Goal: Task Accomplishment & Management: Manage account settings

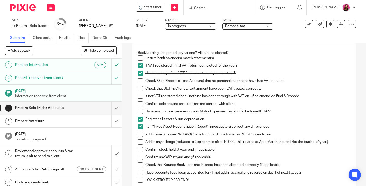
scroll to position [76, 0]
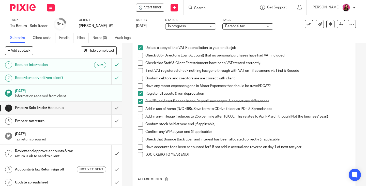
click at [139, 109] on span at bounding box center [140, 108] width 5 height 5
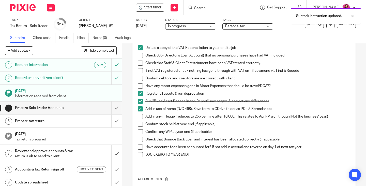
click at [139, 131] on span at bounding box center [140, 131] width 5 height 5
click at [140, 124] on span at bounding box center [140, 123] width 5 height 5
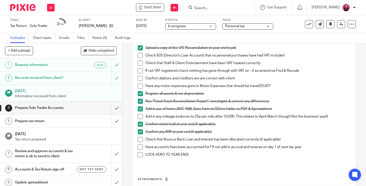
click at [265, 28] on div "Personal tax" at bounding box center [247, 26] width 51 height 6
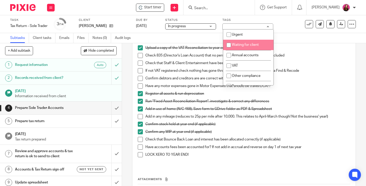
click at [261, 45] on li "Waiting for client" at bounding box center [248, 45] width 50 height 10
checkbox input "true"
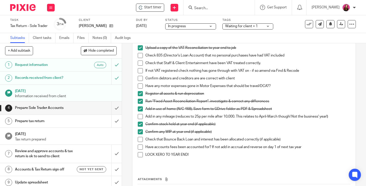
click at [300, 51] on div "Upload a copy of the VAT Reconciliation to year end to job" at bounding box center [247, 49] width 205 height 8
click at [138, 86] on span at bounding box center [140, 85] width 5 height 5
click at [139, 79] on span at bounding box center [140, 78] width 5 height 5
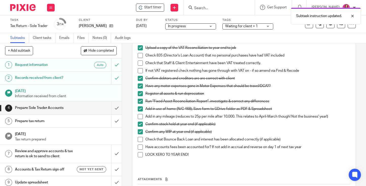
click at [139, 87] on span at bounding box center [140, 85] width 5 height 5
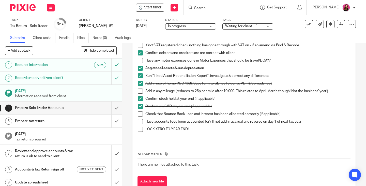
click at [140, 114] on span at bounding box center [140, 113] width 5 height 5
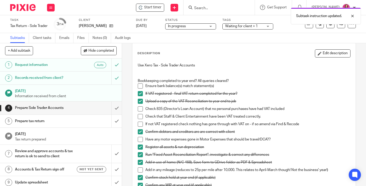
scroll to position [0, 0]
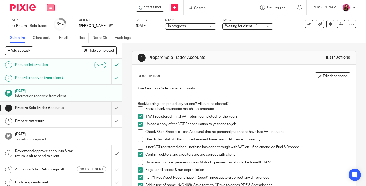
click at [52, 9] on button at bounding box center [51, 8] width 8 height 8
click at [49, 24] on link "Work" at bounding box center [48, 24] width 9 height 4
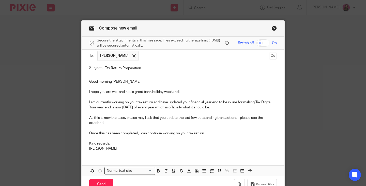
click at [246, 101] on p "I am currently working on your tax return and have updated your financial year …" at bounding box center [183, 105] width 188 height 10
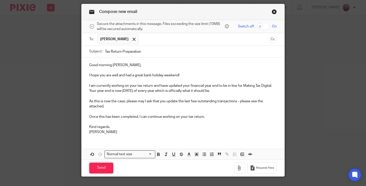
scroll to position [27, 0]
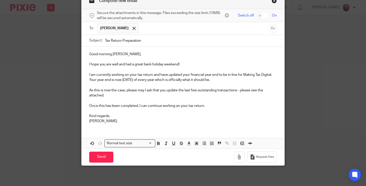
click at [110, 96] on p "As this is now the case, please may I ask that you update the last few outstand…" at bounding box center [183, 93] width 188 height 10
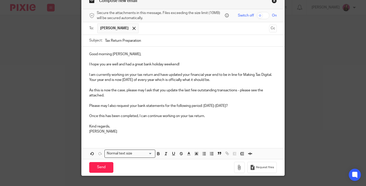
drag, startPoint x: 135, startPoint y: 115, endPoint x: 142, endPoint y: 110, distance: 8.4
click at [135, 115] on p "Once this has been completed, I can continue working on your tax return." at bounding box center [183, 115] width 188 height 5
click at [237, 167] on icon "button" at bounding box center [239, 167] width 5 height 5
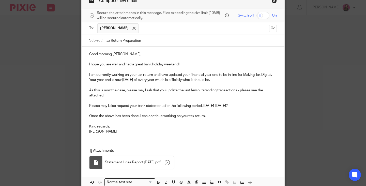
scroll to position [66, 0]
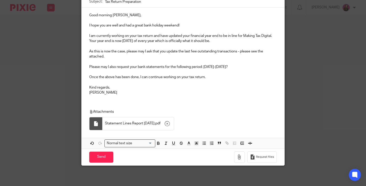
click at [94, 154] on input "Send" at bounding box center [101, 156] width 24 height 11
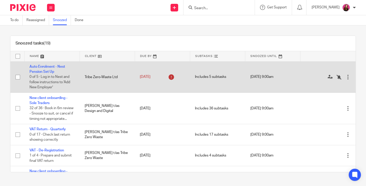
click at [345, 79] on div at bounding box center [347, 76] width 5 height 5
click at [39, 69] on td "Auto Enrolment - Nest Pension Set Up 0 of 5 · Log in to Nest and follow instruc…" at bounding box center [51, 76] width 55 height 31
click at [39, 66] on link "Auto Enrolment - Nest Pension Set Up" at bounding box center [47, 69] width 36 height 9
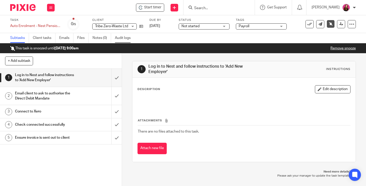
click at [126, 37] on link "Audit logs" at bounding box center [125, 38] width 20 height 10
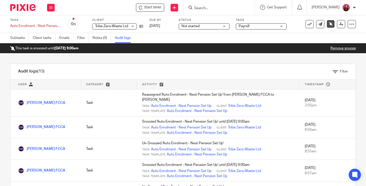
click at [331, 49] on link "Remove snooze" at bounding box center [342, 48] width 25 height 4
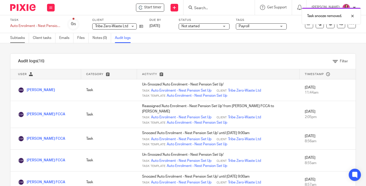
click at [21, 38] on link "Subtasks" at bounding box center [19, 38] width 19 height 10
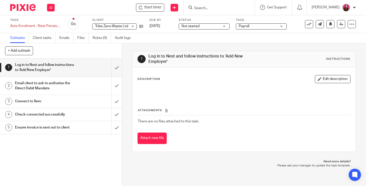
click at [258, 26] on span "Payroll" at bounding box center [258, 26] width 38 height 5
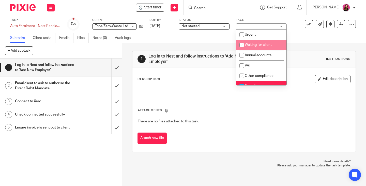
click at [257, 44] on span "Waiting for client" at bounding box center [258, 45] width 27 height 4
checkbox input "true"
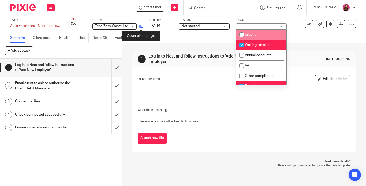
click at [142, 27] on icon at bounding box center [141, 26] width 4 height 4
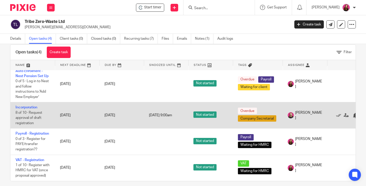
scroll to position [15, 0]
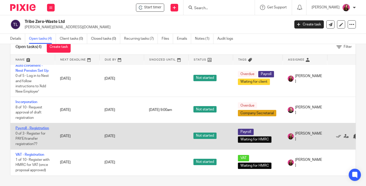
click at [34, 126] on link "Payroll - Registration" at bounding box center [32, 128] width 34 height 4
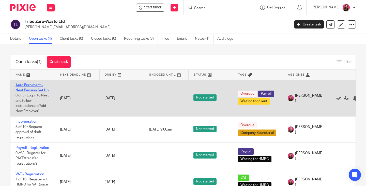
click at [34, 89] on link "Auto Enrolment - Nest Pension Set Up" at bounding box center [31, 87] width 33 height 9
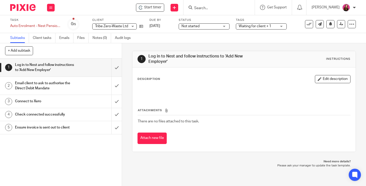
click at [281, 27] on div "Waiting for client + 1" at bounding box center [261, 26] width 51 height 6
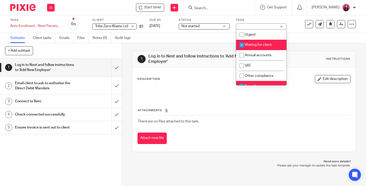
click at [271, 43] on li "Waiting for client" at bounding box center [261, 45] width 50 height 10
checkbox input "false"
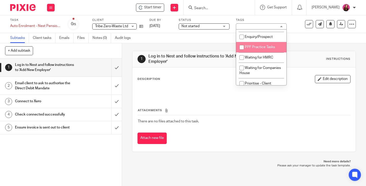
scroll to position [127, 0]
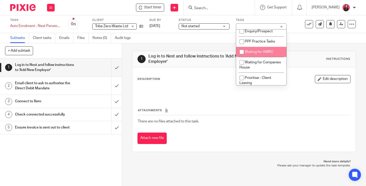
click at [262, 54] on li "Waiting for HMRC" at bounding box center [261, 52] width 50 height 10
checkbox input "true"
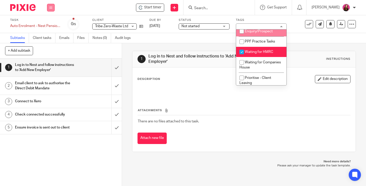
click at [49, 10] on button at bounding box center [51, 8] width 8 height 8
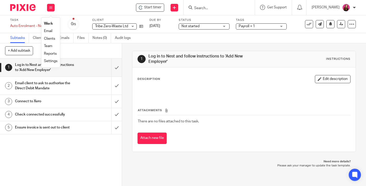
drag, startPoint x: 50, startPoint y: 22, endPoint x: 72, endPoint y: 2, distance: 30.0
click at [50, 22] on link "Work" at bounding box center [48, 24] width 9 height 4
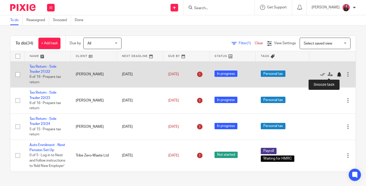
click at [336, 74] on div at bounding box center [338, 74] width 5 height 5
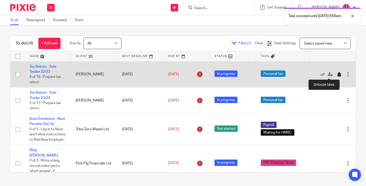
click at [336, 75] on div at bounding box center [338, 74] width 5 height 5
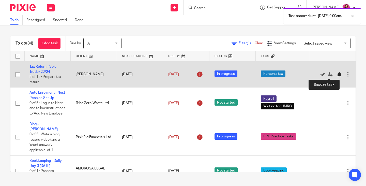
click at [336, 75] on div at bounding box center [338, 74] width 5 height 5
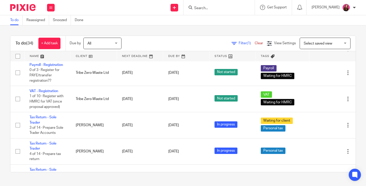
scroll to position [711, 0]
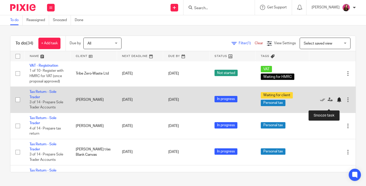
click at [336, 102] on div at bounding box center [338, 99] width 5 height 5
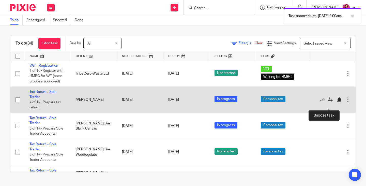
click at [336, 102] on div at bounding box center [338, 99] width 5 height 5
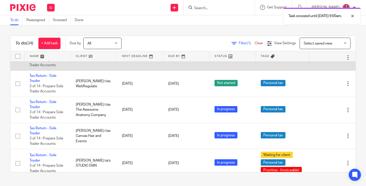
scroll to position [764, 0]
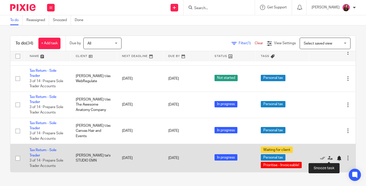
click at [336, 158] on div at bounding box center [338, 157] width 5 height 5
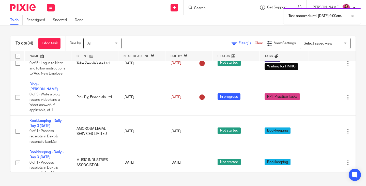
scroll to position [0, 0]
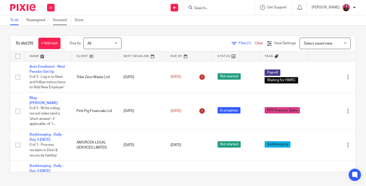
click at [61, 21] on link "Snoozed" at bounding box center [62, 20] width 18 height 10
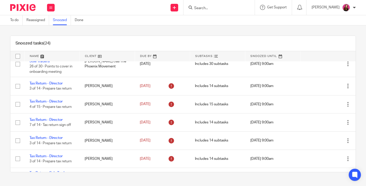
scroll to position [152, 0]
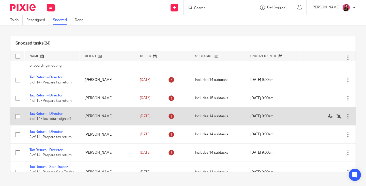
click at [49, 115] on link "Tax Return - Director" at bounding box center [45, 114] width 33 height 4
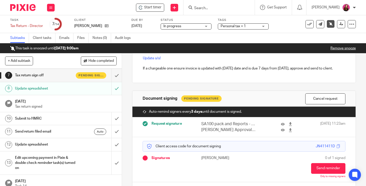
scroll to position [97, 0]
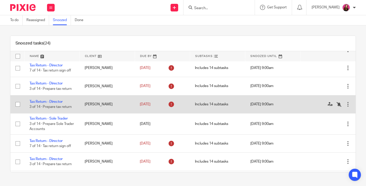
scroll to position [203, 0]
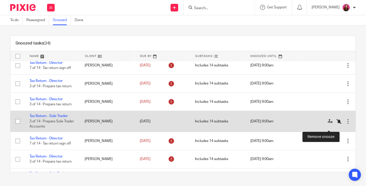
click at [336, 124] on icon at bounding box center [338, 121] width 5 height 5
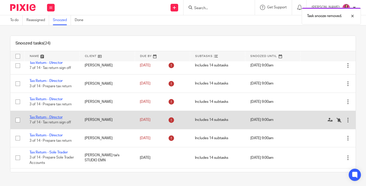
click at [39, 119] on link "Tax Return - Director" at bounding box center [45, 117] width 33 height 4
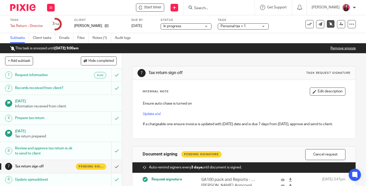
scroll to position [70, 0]
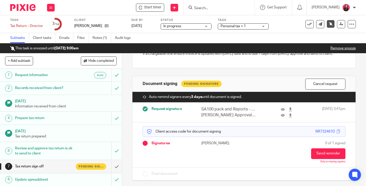
click at [264, 26] on div "Personal tax + 1" at bounding box center [243, 26] width 51 height 6
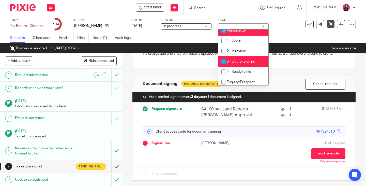
scroll to position [102, 0]
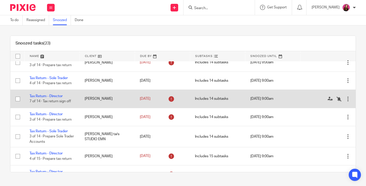
scroll to position [229, 0]
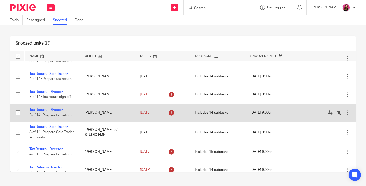
click at [49, 112] on link "Tax Return - Director" at bounding box center [45, 110] width 33 height 4
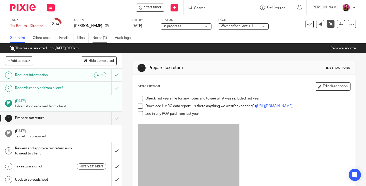
click at [104, 38] on link "Notes (1)" at bounding box center [101, 38] width 19 height 10
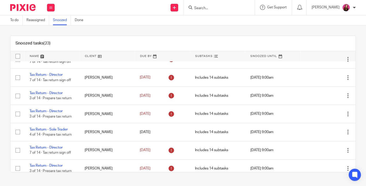
scroll to position [178, 0]
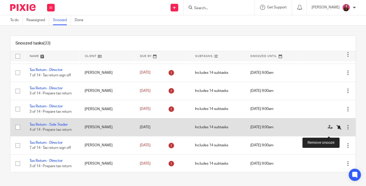
click at [336, 130] on icon at bounding box center [338, 126] width 5 height 5
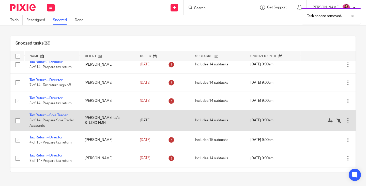
scroll to position [229, 0]
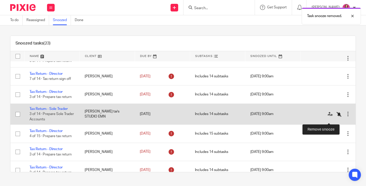
click at [336, 117] on icon at bounding box center [338, 114] width 5 height 5
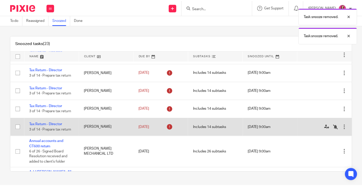
scroll to position [326, 0]
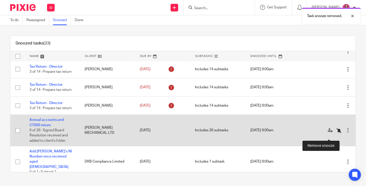
click at [336, 133] on icon at bounding box center [338, 130] width 5 height 5
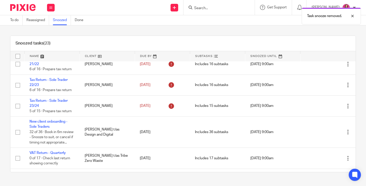
scroll to position [0, 0]
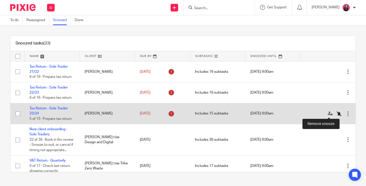
click at [336, 113] on icon at bounding box center [338, 113] width 5 height 5
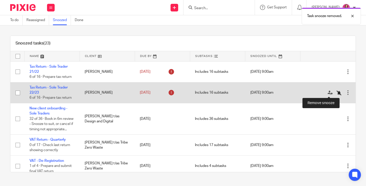
click at [336, 94] on icon at bounding box center [338, 92] width 5 height 5
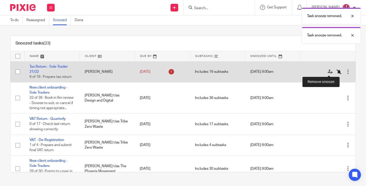
click at [336, 73] on icon at bounding box center [338, 71] width 5 height 5
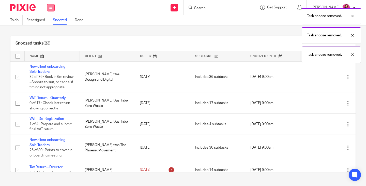
click at [49, 10] on button at bounding box center [51, 8] width 8 height 8
click at [46, 23] on link "Work" at bounding box center [48, 24] width 9 height 4
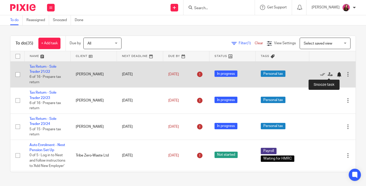
click at [336, 75] on div at bounding box center [338, 74] width 5 height 5
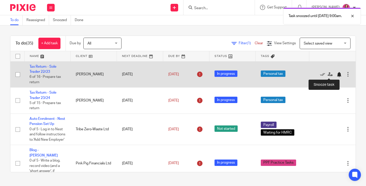
click at [336, 75] on div at bounding box center [338, 74] width 5 height 5
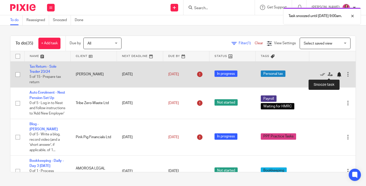
click at [336, 75] on div at bounding box center [338, 74] width 5 height 5
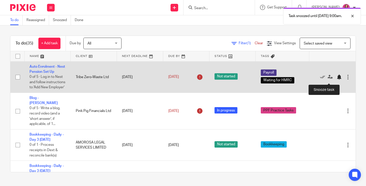
click at [336, 80] on div at bounding box center [338, 76] width 5 height 5
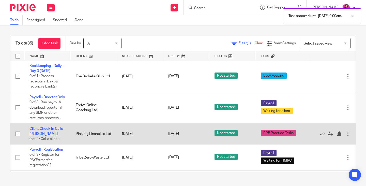
scroll to position [584, 0]
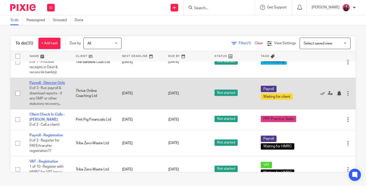
click at [44, 81] on link "Payroll - Director Only" at bounding box center [47, 83] width 36 height 4
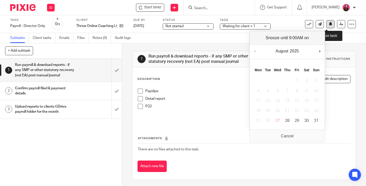
click at [329, 24] on icon at bounding box center [331, 24] width 4 height 4
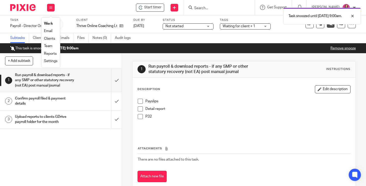
click at [50, 23] on link "Work" at bounding box center [48, 24] width 9 height 4
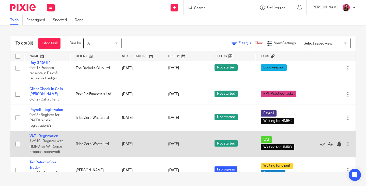
scroll to position [584, 0]
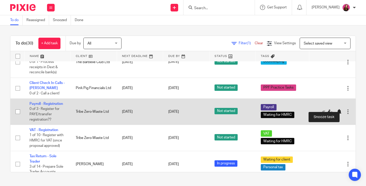
click at [336, 109] on div at bounding box center [338, 111] width 5 height 5
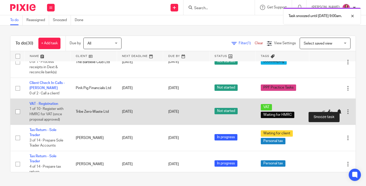
click at [336, 109] on div at bounding box center [338, 111] width 5 height 5
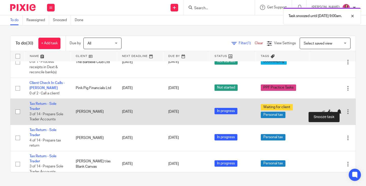
click at [336, 109] on div at bounding box center [338, 111] width 5 height 5
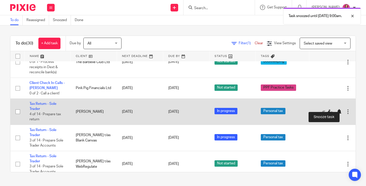
click at [336, 109] on div at bounding box center [338, 111] width 5 height 5
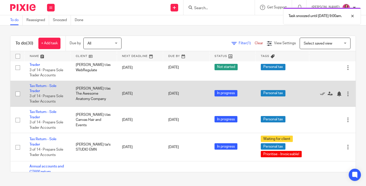
scroll to position [661, 0]
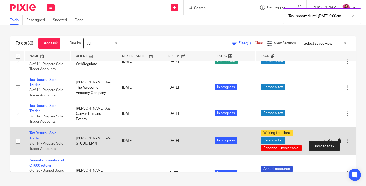
click at [336, 138] on div at bounding box center [338, 140] width 5 height 5
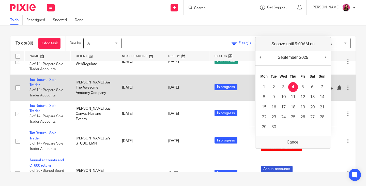
scroll to position [647, 0]
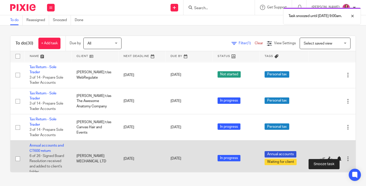
click at [336, 156] on div at bounding box center [338, 158] width 5 height 5
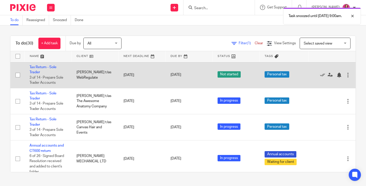
scroll to position [611, 0]
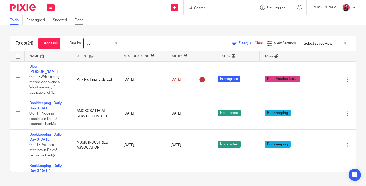
click at [81, 21] on link "Done" at bounding box center [81, 20] width 12 height 10
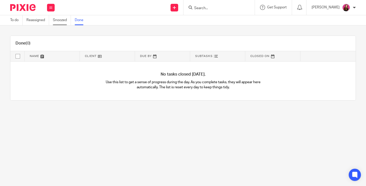
click at [61, 21] on link "Snoozed" at bounding box center [62, 20] width 18 height 10
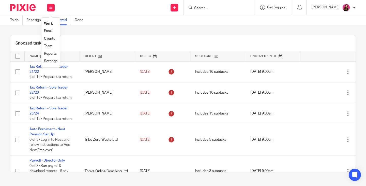
click at [50, 45] on link "Team" at bounding box center [48, 46] width 8 height 4
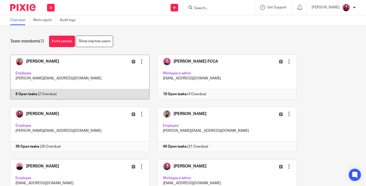
click at [30, 92] on link at bounding box center [75, 77] width 147 height 45
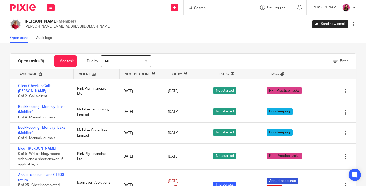
scroll to position [72, 0]
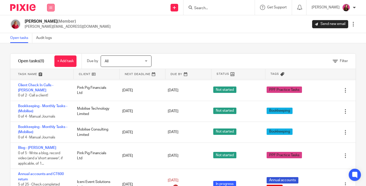
click at [51, 11] on button at bounding box center [51, 8] width 8 height 8
click at [51, 46] on link "Team" at bounding box center [48, 46] width 9 height 4
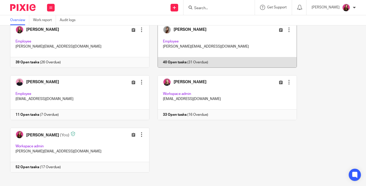
scroll to position [88, 0]
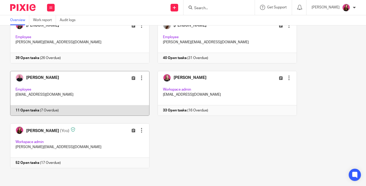
click at [34, 109] on link at bounding box center [75, 93] width 147 height 45
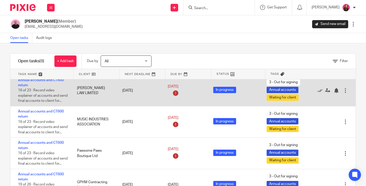
scroll to position [141, 0]
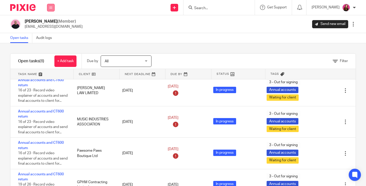
click at [48, 9] on button at bounding box center [51, 8] width 8 height 8
click at [47, 25] on link "Work" at bounding box center [48, 24] width 8 height 4
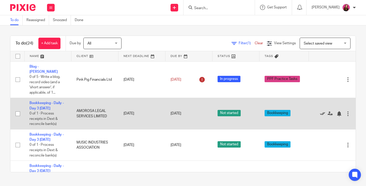
click at [320, 111] on icon at bounding box center [322, 113] width 5 height 5
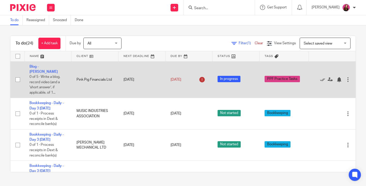
drag, startPoint x: 310, startPoint y: 108, endPoint x: 295, endPoint y: 76, distance: 35.9
click at [320, 111] on icon at bounding box center [322, 113] width 5 height 5
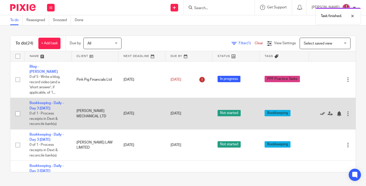
click at [320, 111] on icon at bounding box center [322, 113] width 5 height 5
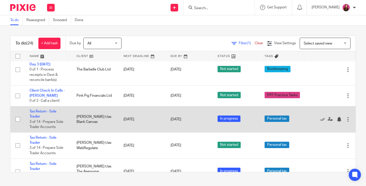
scroll to position [432, 0]
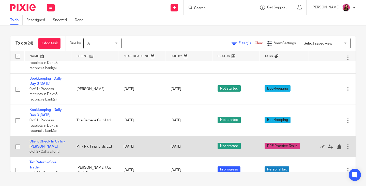
click at [43, 139] on link "Client Check In Calls - [PERSON_NAME]" at bounding box center [46, 143] width 35 height 9
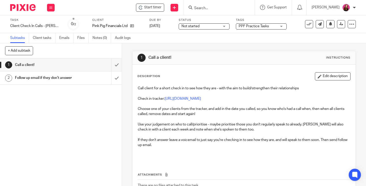
click at [186, 99] on link "https://docs.google.com/spreadsheets/d/1sTt4faCbovIY1PO62MNZ9s5QAsWg2ocQK4gYdqz…" at bounding box center [183, 99] width 36 height 4
click at [113, 66] on input "submit" at bounding box center [61, 64] width 122 height 13
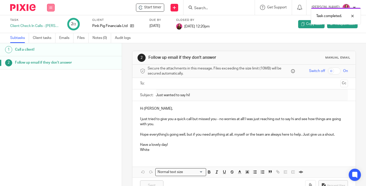
click at [52, 8] on icon at bounding box center [50, 7] width 3 height 3
click at [50, 24] on link "Work" at bounding box center [48, 24] width 9 height 4
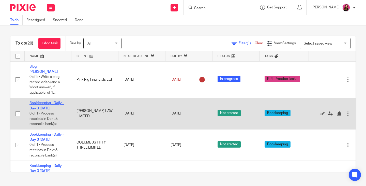
click at [49, 101] on link "Bookkeeping - Daily - Day 3 [DATE]" at bounding box center [46, 105] width 34 height 9
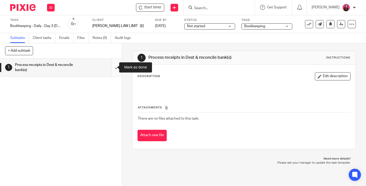
click at [112, 67] on input "submit" at bounding box center [61, 67] width 122 height 18
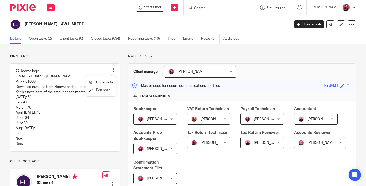
click at [107, 89] on span "Edit note" at bounding box center [103, 90] width 14 height 4
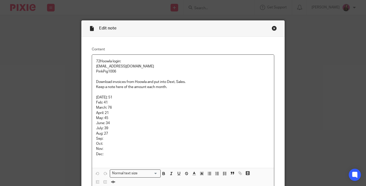
click at [114, 133] on p "Aug: 27" at bounding box center [183, 133] width 174 height 5
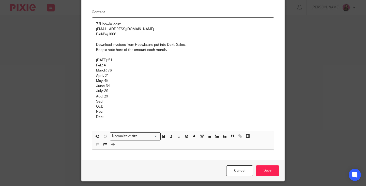
scroll to position [53, 0]
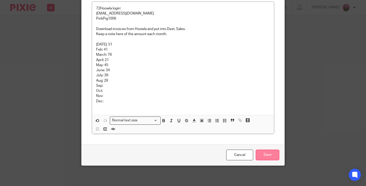
click at [266, 155] on input "Save" at bounding box center [268, 154] width 24 height 11
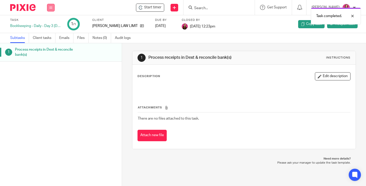
click at [49, 9] on button at bounding box center [51, 8] width 8 height 8
click at [48, 23] on link "Work" at bounding box center [48, 24] width 9 height 4
